Goal: Task Accomplishment & Management: Manage account settings

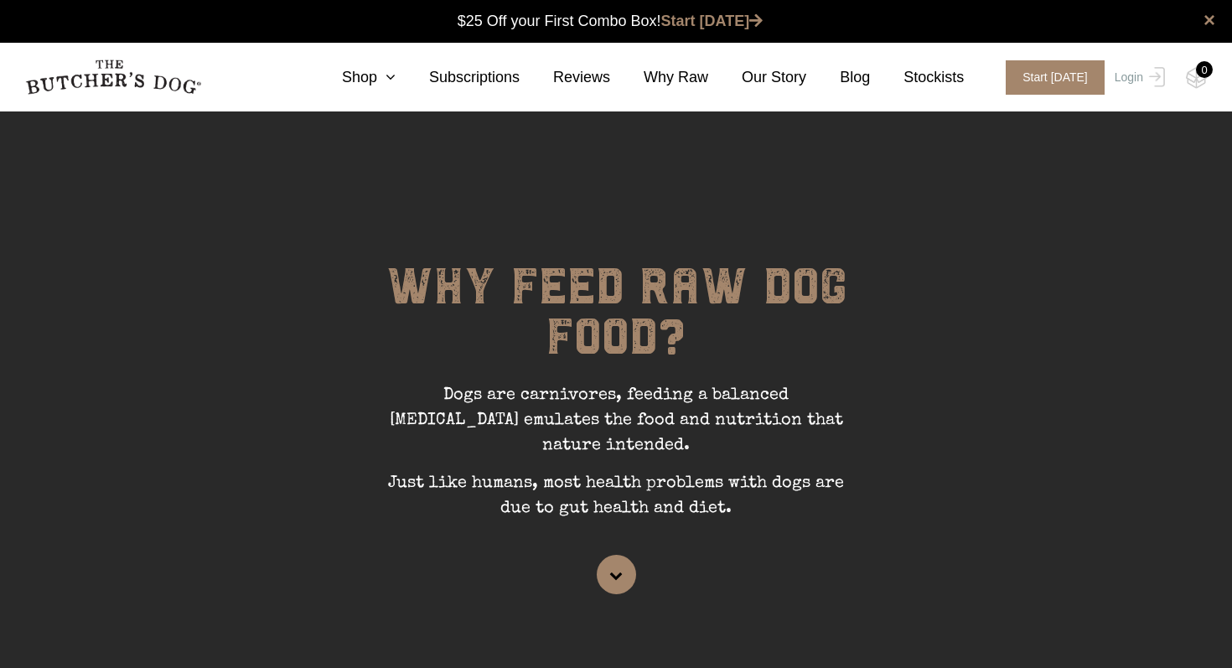
scroll to position [1, 0]
click at [1130, 76] on link "Login" at bounding box center [1138, 77] width 54 height 34
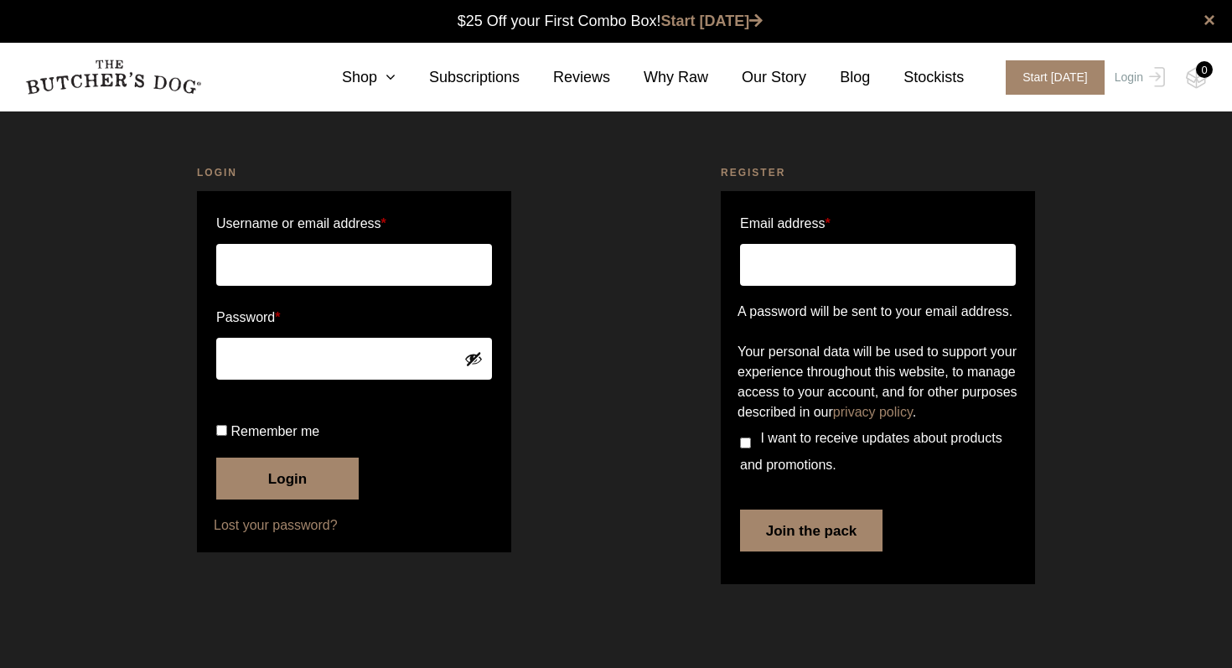
scroll to position [1, 0]
click at [385, 273] on input "Username or email address *" at bounding box center [354, 265] width 276 height 42
type input "sarahvrobinson@gmail.com"
click at [224, 436] on input "Remember me" at bounding box center [221, 430] width 11 height 11
checkbox input "true"
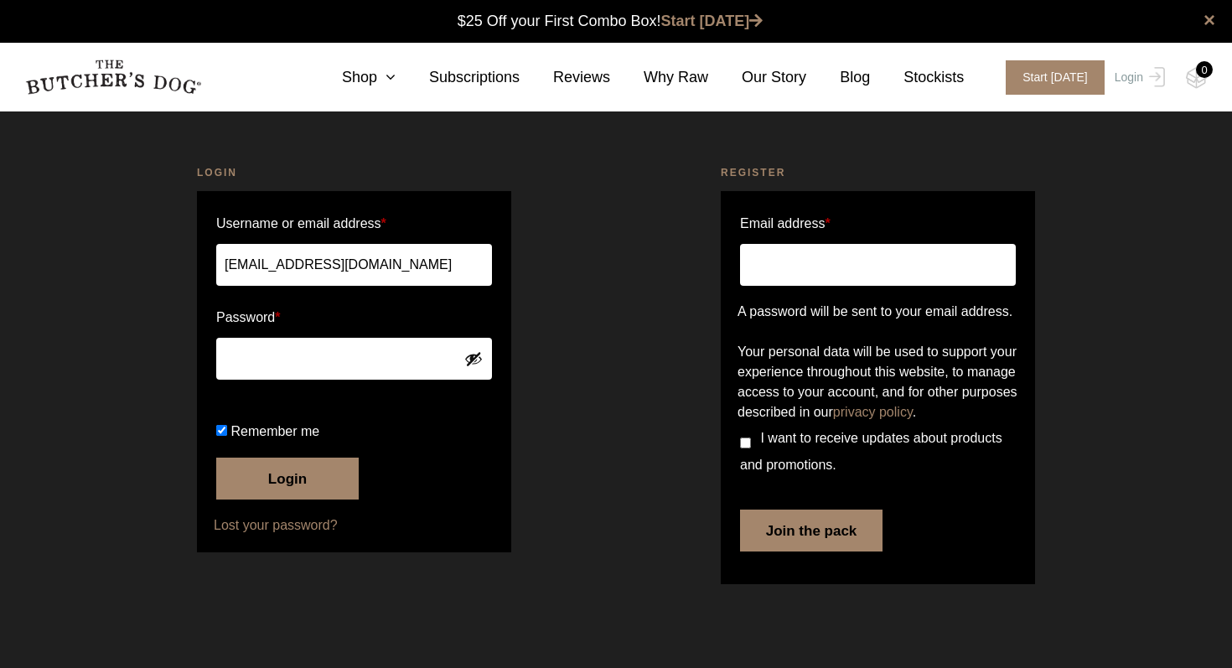
click at [292, 500] on button "Login" at bounding box center [287, 479] width 143 height 42
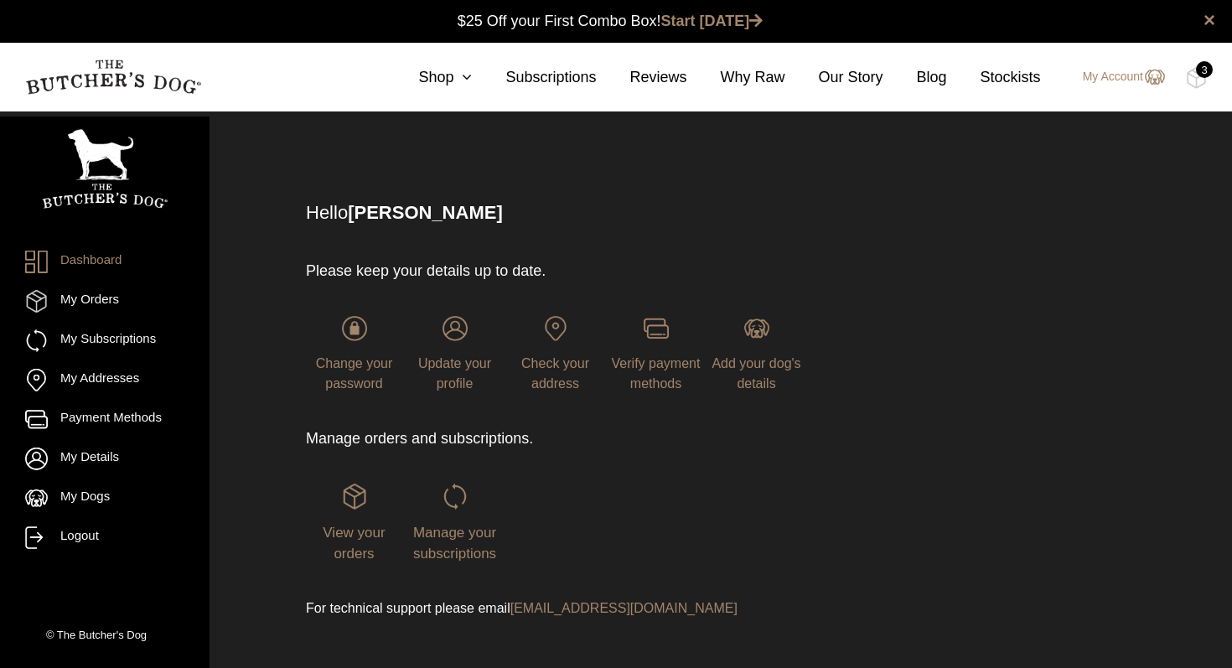
scroll to position [1, 0]
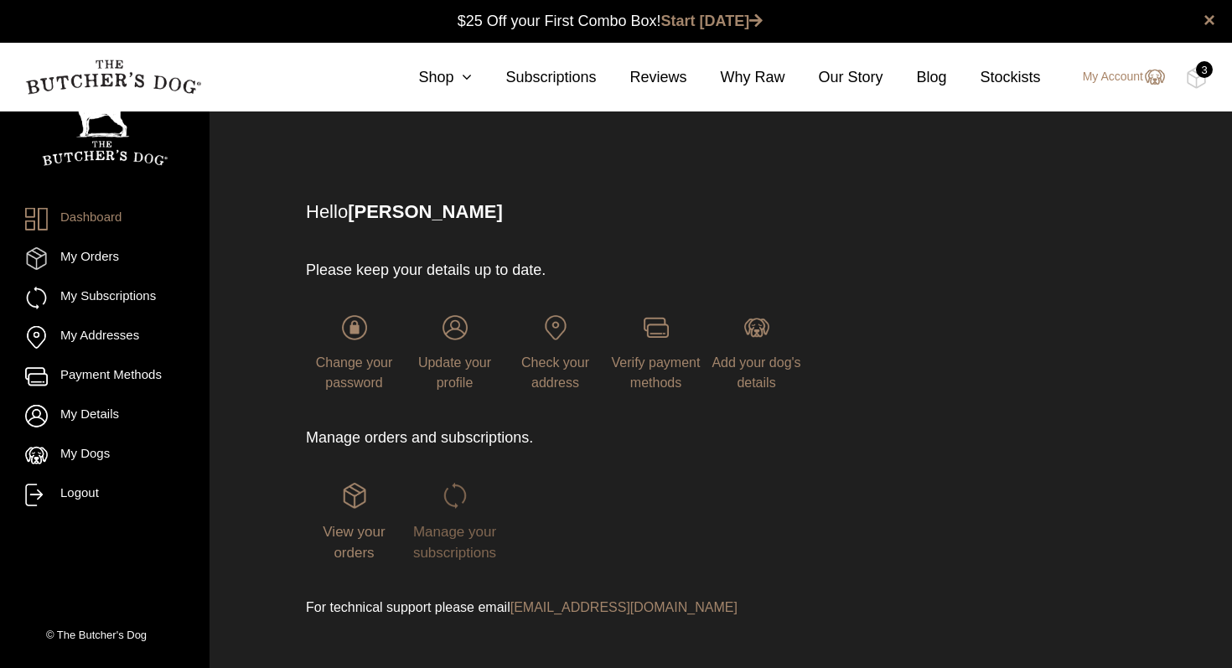
click at [454, 496] on img at bounding box center [455, 495] width 25 height 25
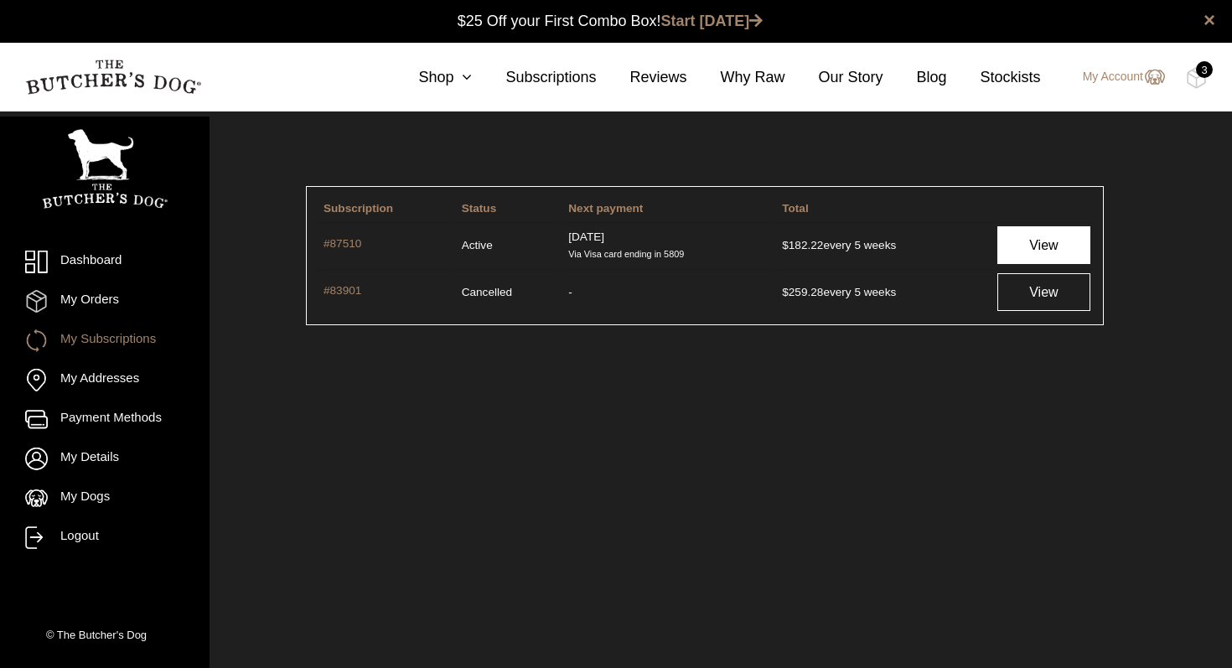
click at [1034, 252] on link "View" at bounding box center [1044, 245] width 93 height 38
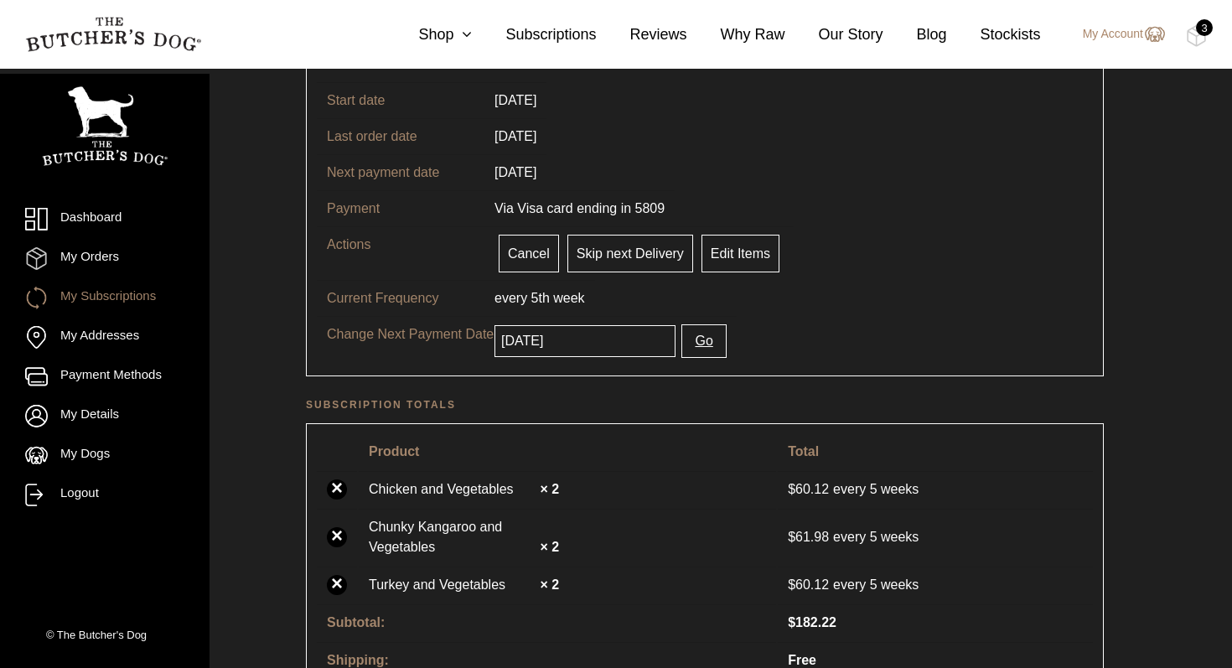
scroll to position [130, 0]
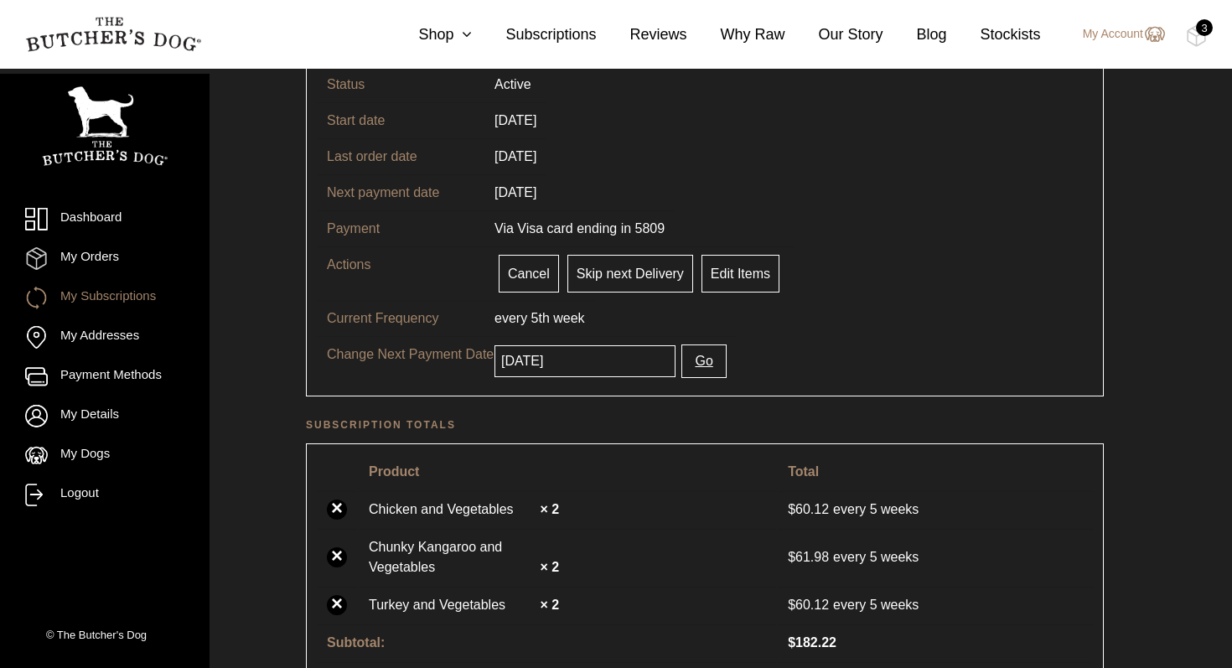
click at [581, 361] on input "2025-08-14" at bounding box center [585, 361] width 181 height 32
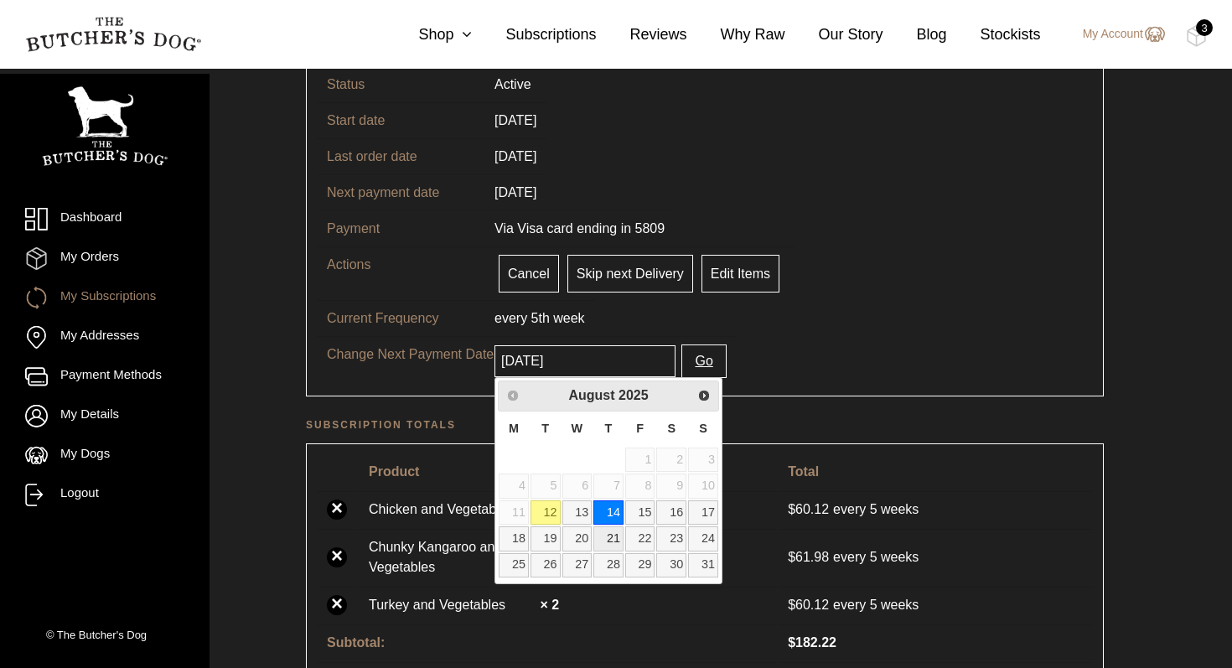
click at [613, 538] on link "21" at bounding box center [608, 538] width 30 height 24
type input "[DATE]"
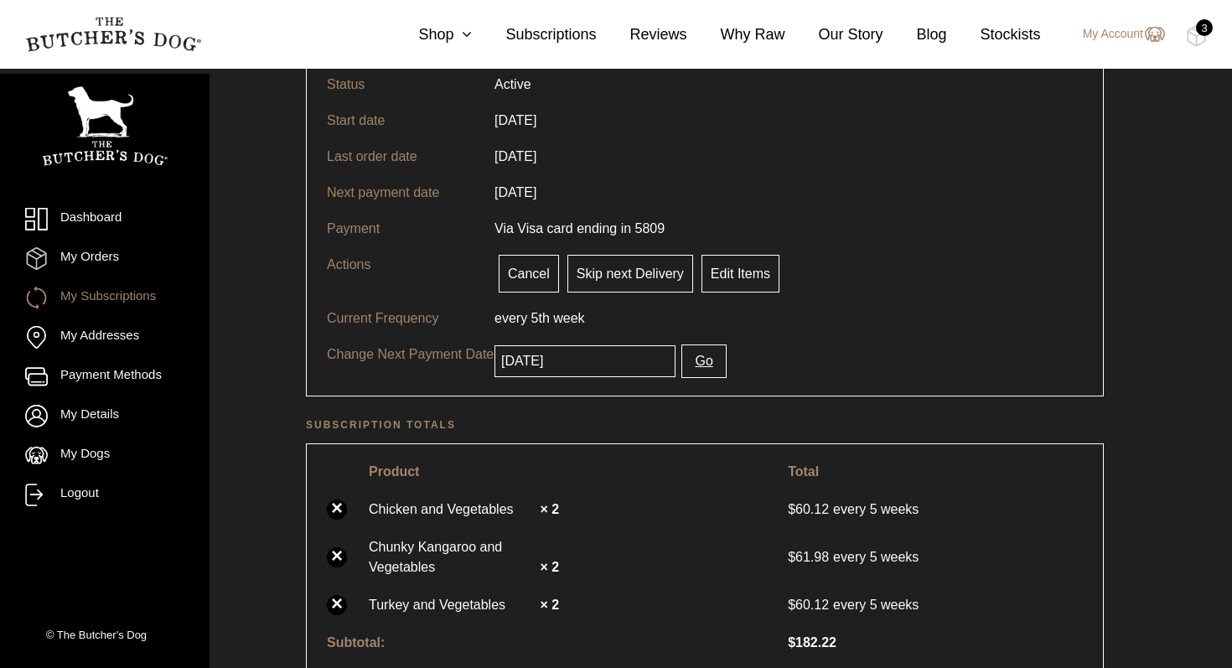
drag, startPoint x: 687, startPoint y: 364, endPoint x: 702, endPoint y: 367, distance: 15.5
click at [687, 364] on button "Go" at bounding box center [703, 362] width 44 height 34
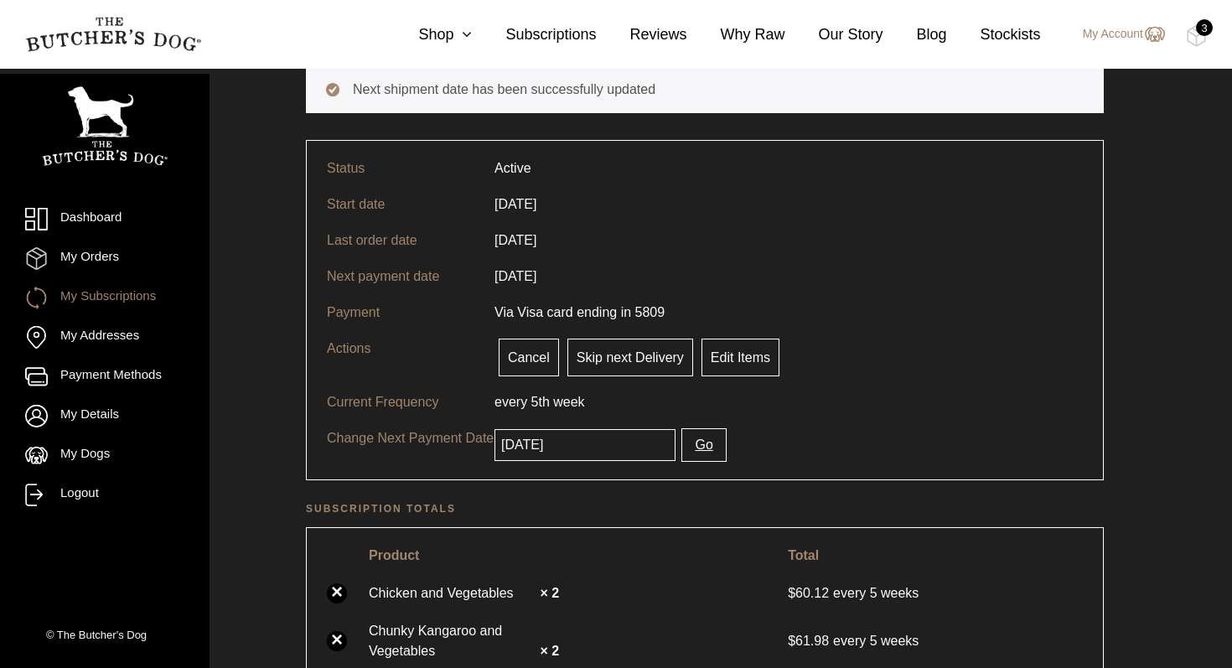
scroll to position [122, 0]
